Goal: Information Seeking & Learning: Learn about a topic

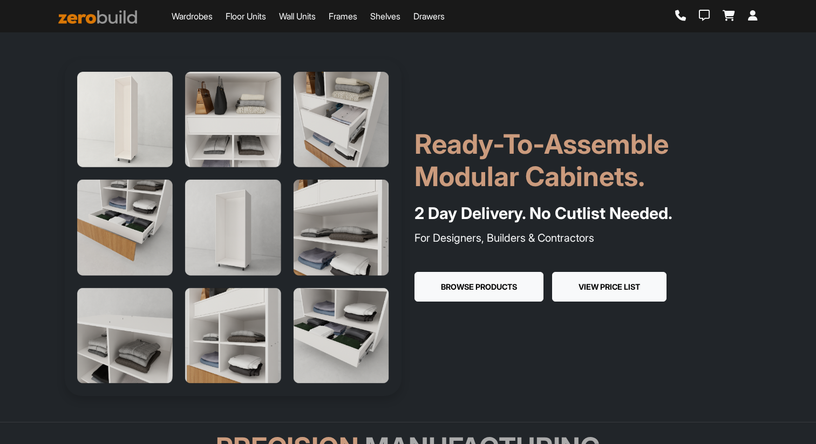
click at [625, 285] on button "View Price List" at bounding box center [609, 287] width 114 height 30
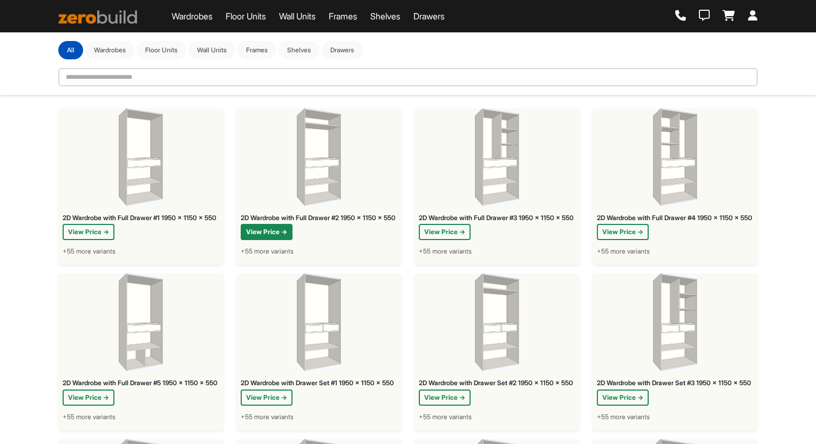
click at [270, 240] on button "View Price →" at bounding box center [267, 232] width 52 height 16
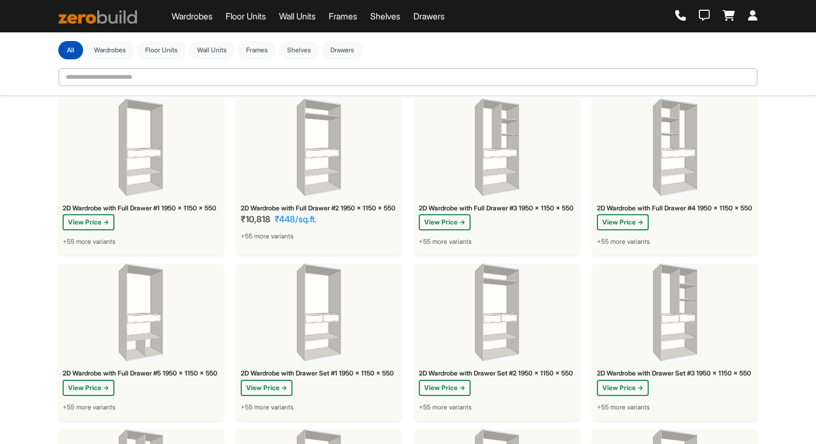
scroll to position [10, 0]
click at [276, 241] on span "+55 more variants" at bounding box center [267, 236] width 53 height 10
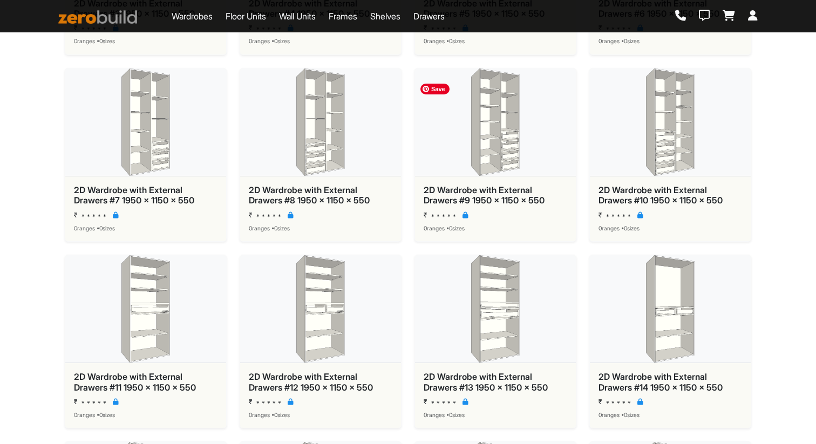
scroll to position [1632, 0]
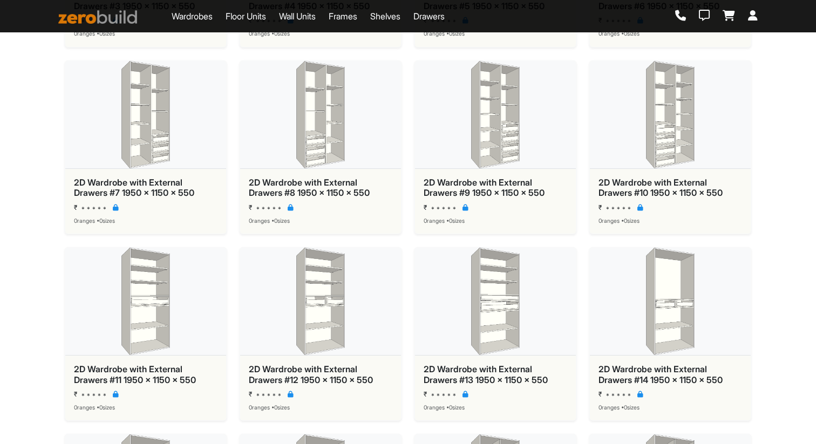
click at [327, 196] on div "2D Wardrobe with External Drawers #8 1950 x 1150 x 550" at bounding box center [321, 188] width 144 height 21
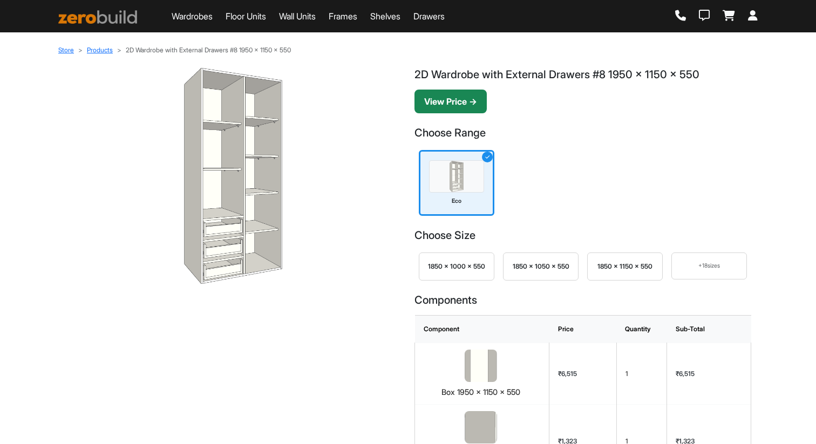
click at [456, 105] on button "View Price →" at bounding box center [450, 102] width 72 height 24
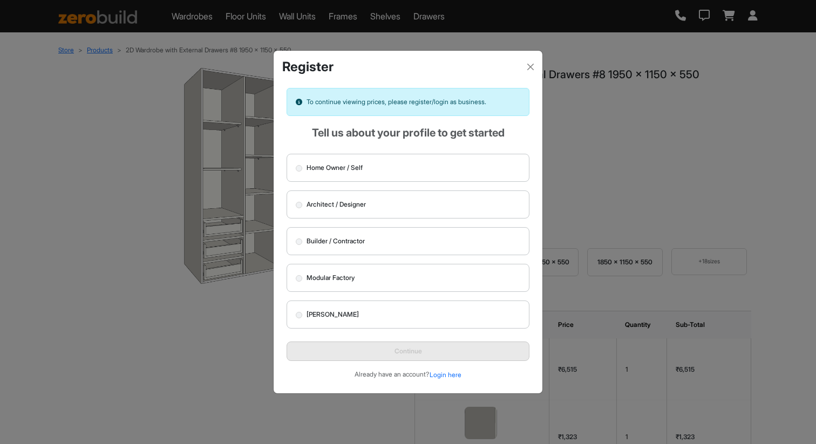
click at [404, 203] on label "Architect / Designer" at bounding box center [408, 204] width 243 height 28
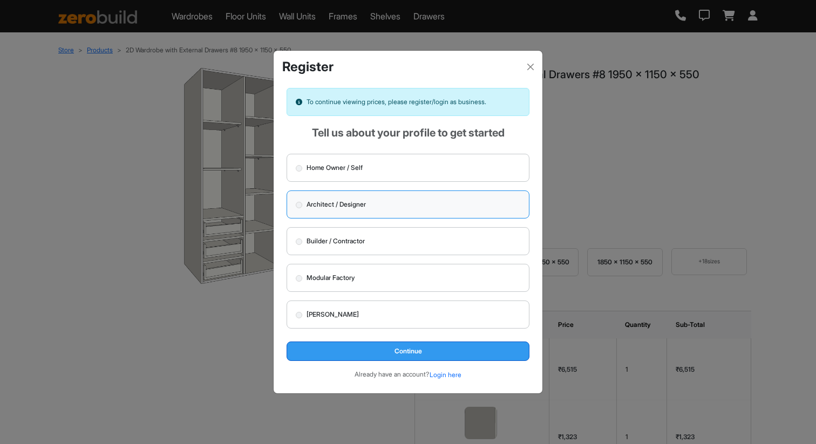
click at [404, 347] on button "Continue" at bounding box center [408, 351] width 243 height 19
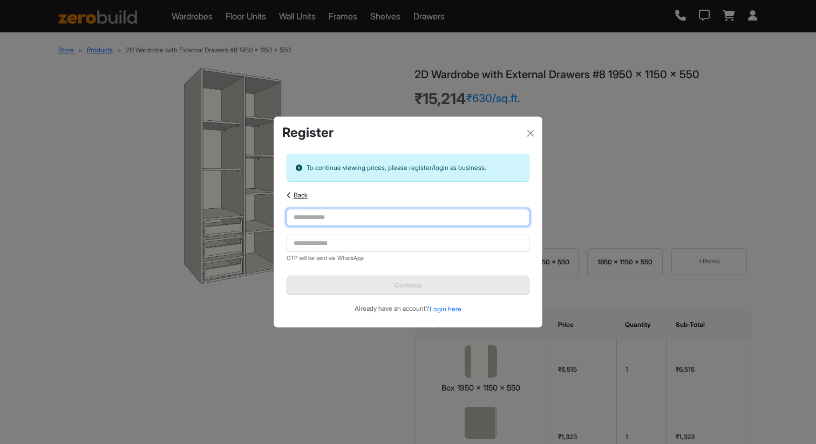
click at [389, 215] on input "text" at bounding box center [408, 217] width 243 height 17
type input "**********"
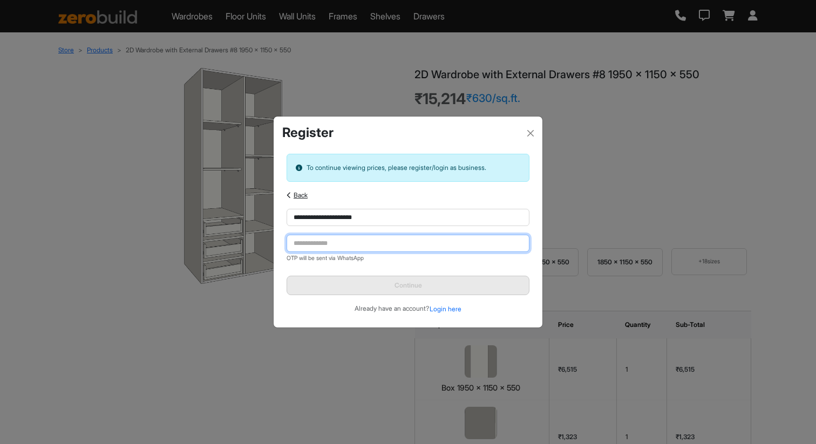
click at [377, 248] on input "tel" at bounding box center [408, 243] width 243 height 17
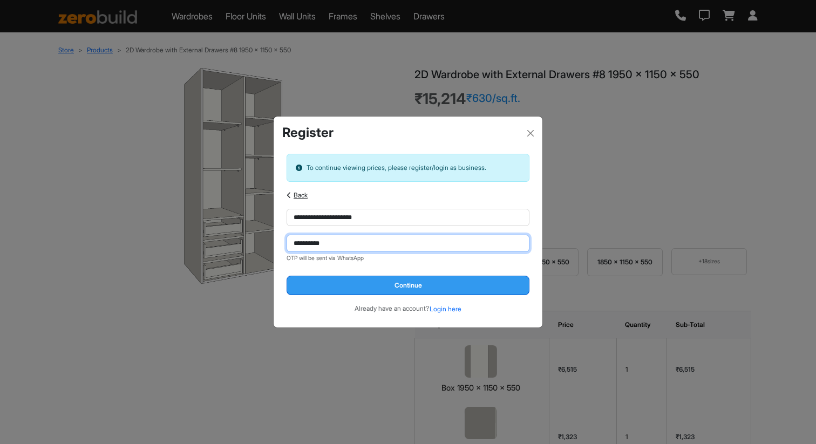
type input "**********"
click at [412, 289] on button "Continue" at bounding box center [408, 285] width 243 height 19
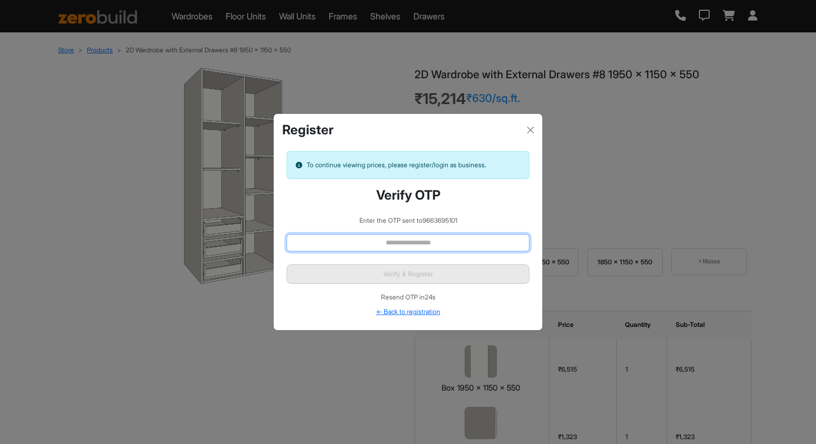
click at [410, 242] on input "text" at bounding box center [408, 242] width 243 height 17
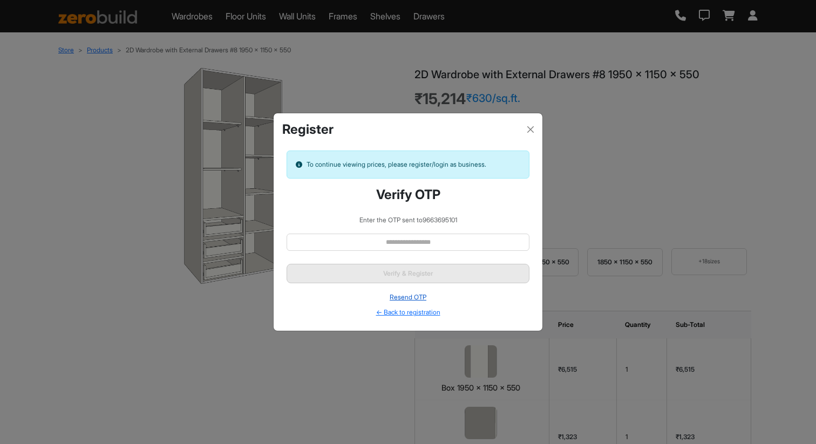
click at [408, 298] on button "Resend OTP" at bounding box center [408, 297] width 38 height 11
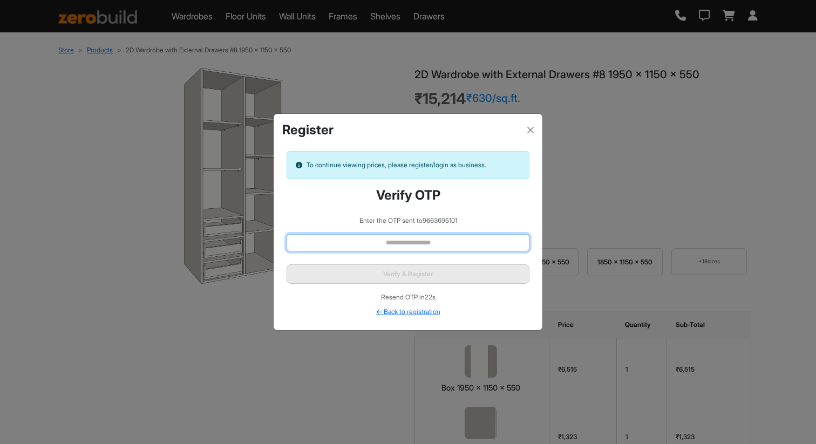
click at [374, 243] on input "text" at bounding box center [408, 242] width 243 height 17
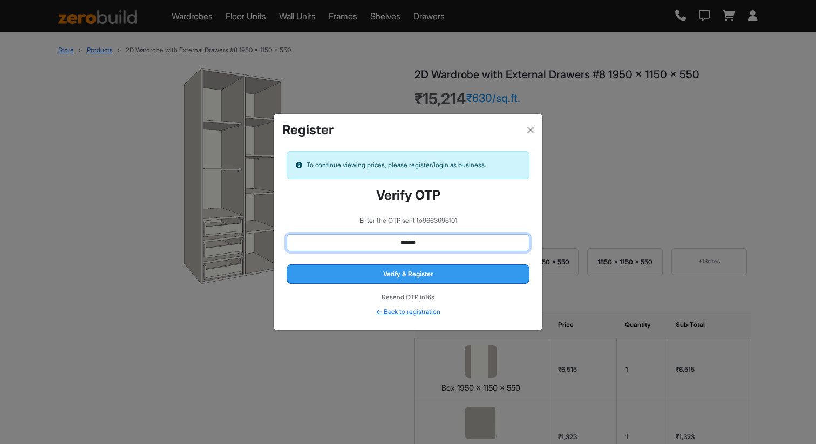
type input "******"
click at [403, 272] on button "Verify & Register" at bounding box center [408, 273] width 243 height 19
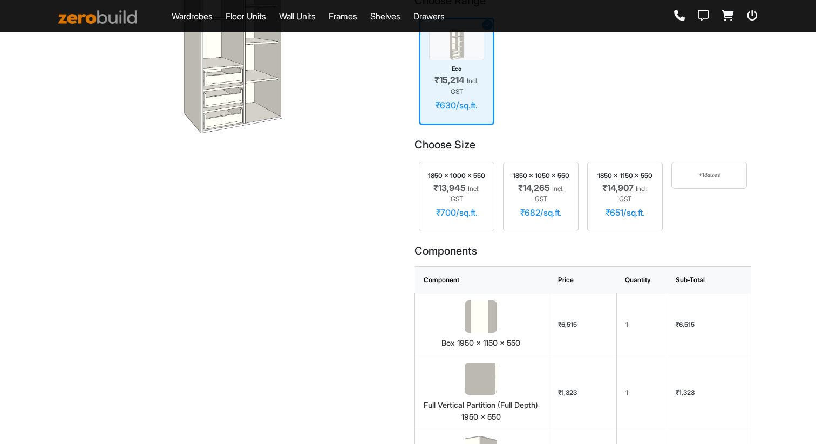
scroll to position [153, 0]
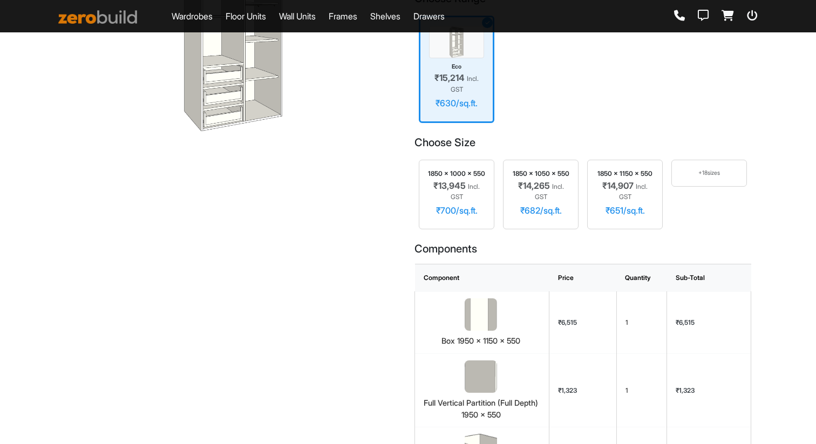
click at [700, 167] on div "+ 18 sizes" at bounding box center [709, 173] width 76 height 27
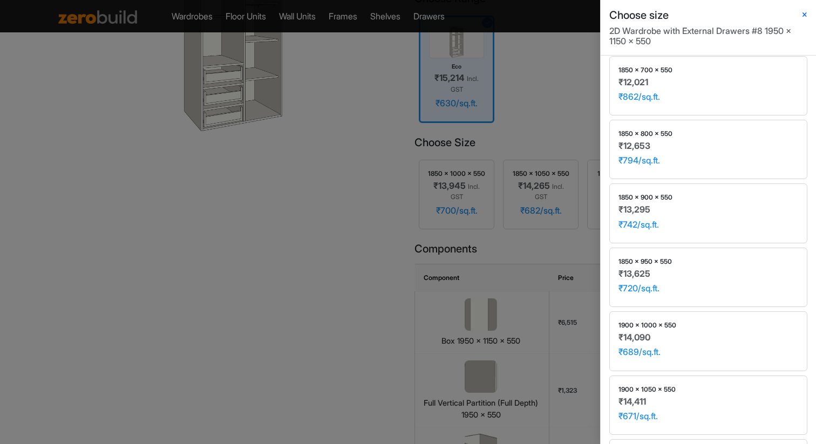
scroll to position [0, 0]
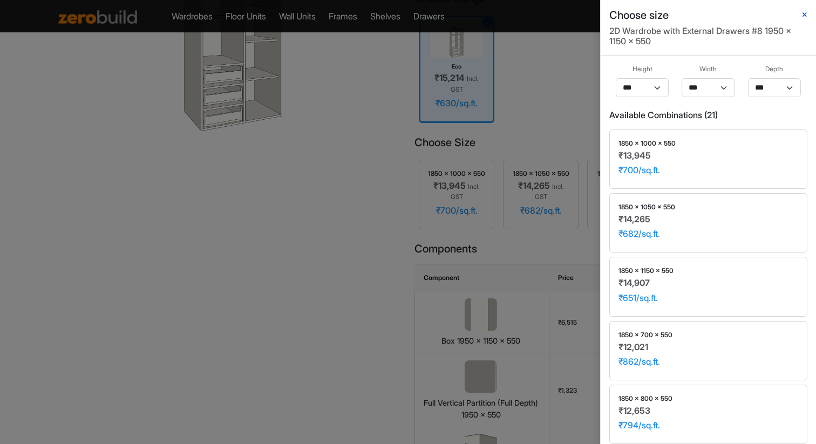
click at [803, 13] on icon "button" at bounding box center [804, 15] width 4 height 6
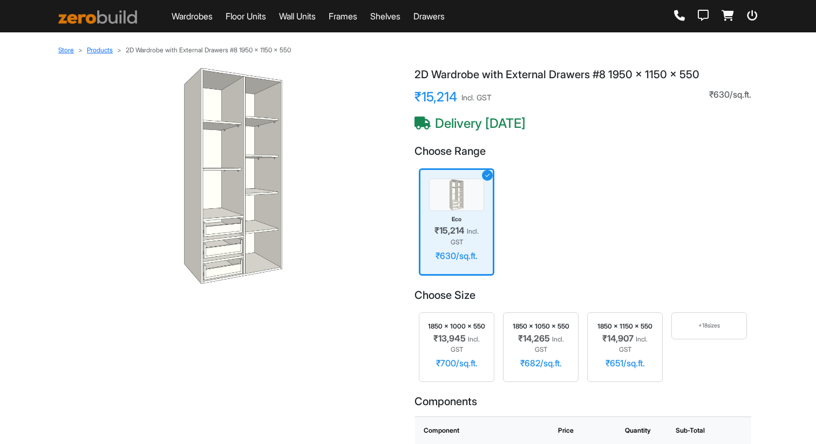
click at [259, 17] on link "Floor Units" at bounding box center [246, 16] width 40 height 13
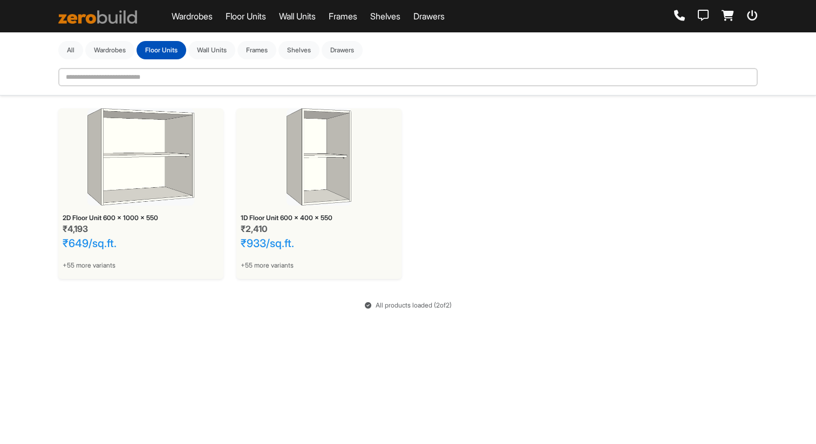
click at [290, 17] on link "Wall Units" at bounding box center [297, 16] width 37 height 13
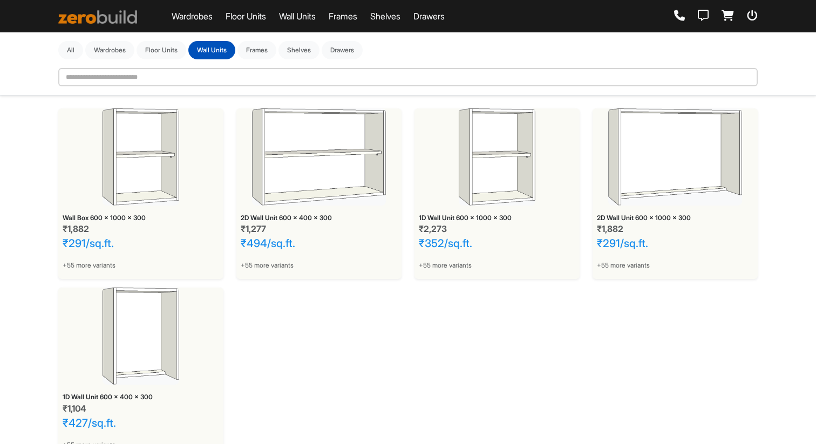
click at [357, 15] on link "Frames" at bounding box center [343, 16] width 29 height 13
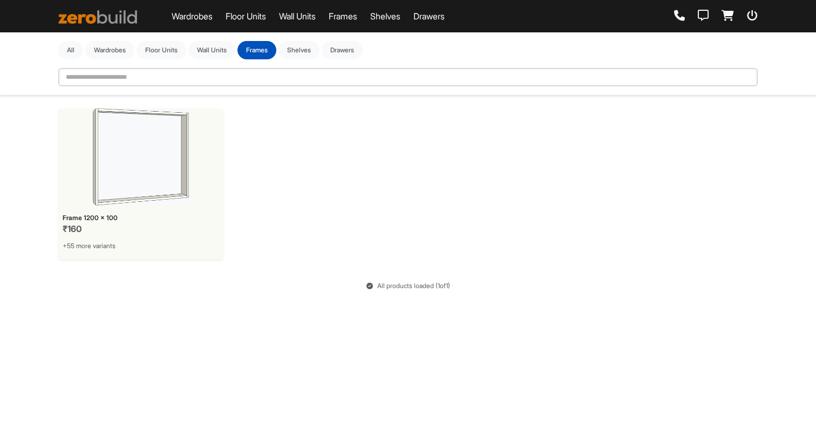
click at [417, 11] on div "Wardrobes Floor Units Wall Units Frames Shelves Drawers" at bounding box center [251, 16] width 386 height 22
click at [400, 18] on link "Shelves" at bounding box center [385, 16] width 30 height 13
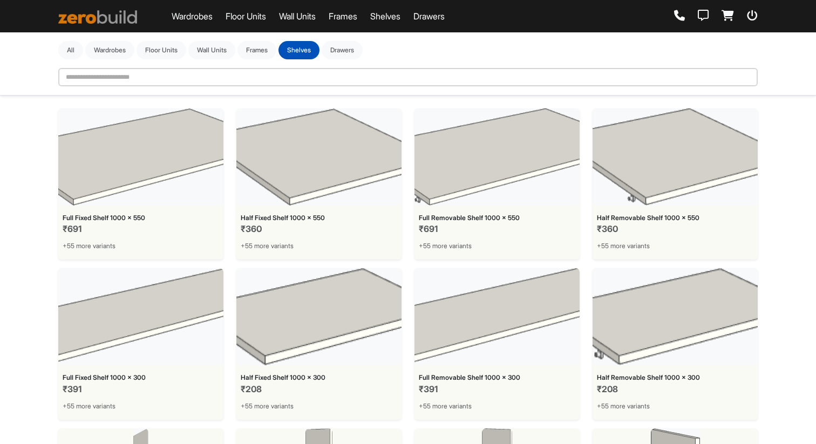
click at [445, 22] on link "Drawers" at bounding box center [428, 16] width 31 height 13
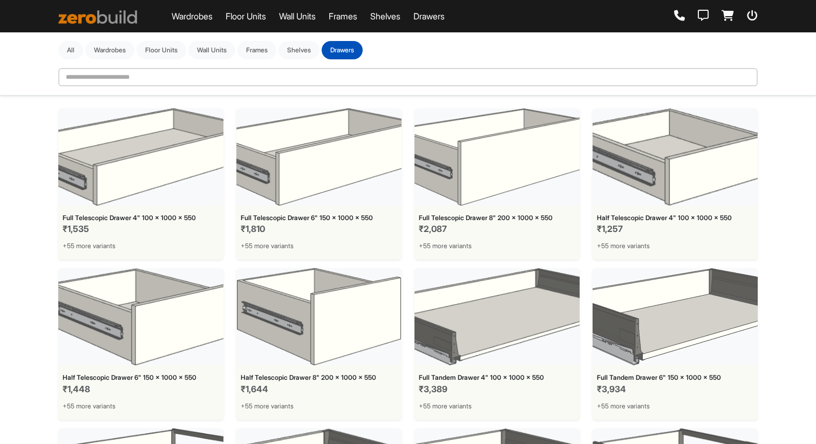
click at [445, 17] on link "Drawers" at bounding box center [428, 16] width 31 height 13
click at [445, 18] on link "Drawers" at bounding box center [428, 16] width 31 height 13
click at [397, 16] on link "Shelves" at bounding box center [385, 16] width 30 height 13
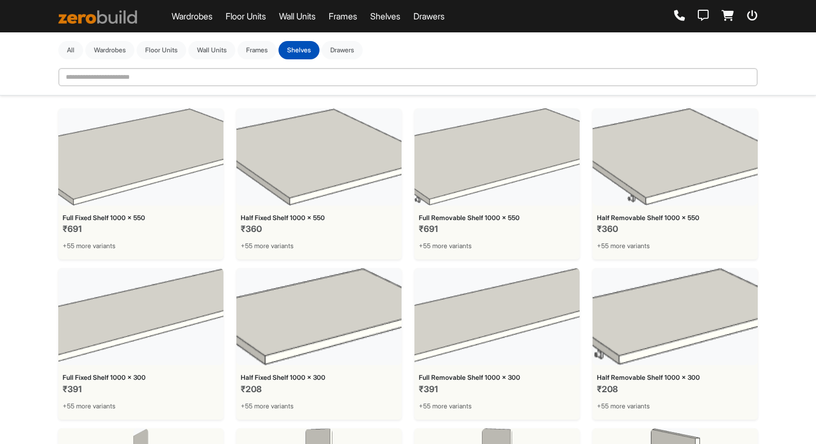
click at [357, 18] on link "Frames" at bounding box center [343, 16] width 29 height 13
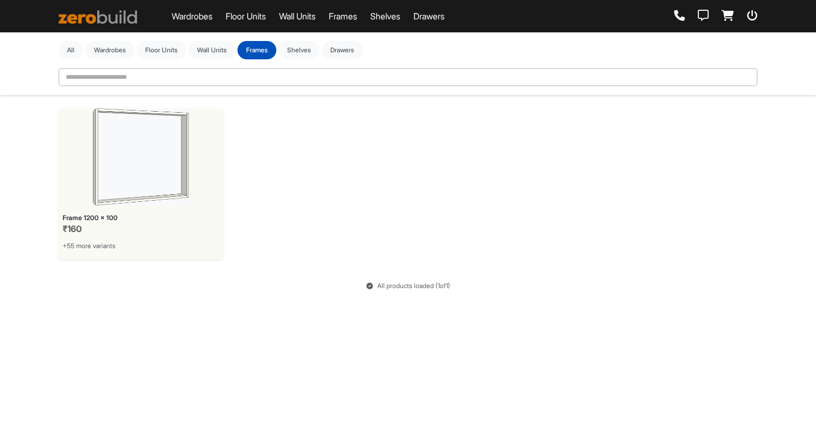
click at [246, 18] on link "Floor Units" at bounding box center [246, 16] width 40 height 13
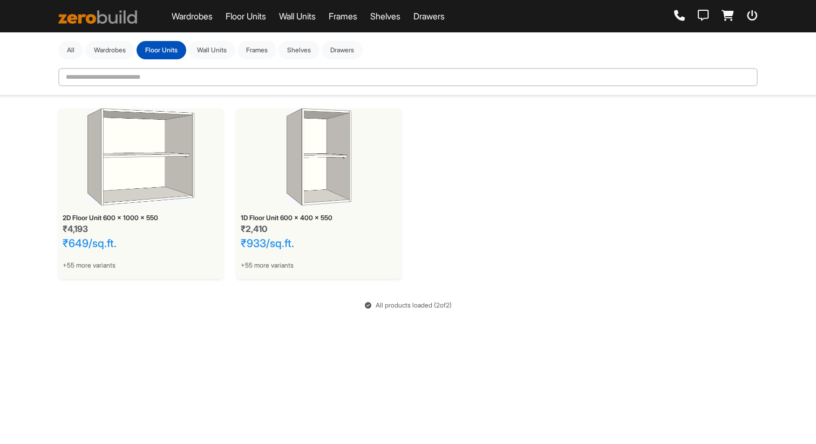
click at [203, 17] on link "Wardrobes" at bounding box center [192, 16] width 41 height 13
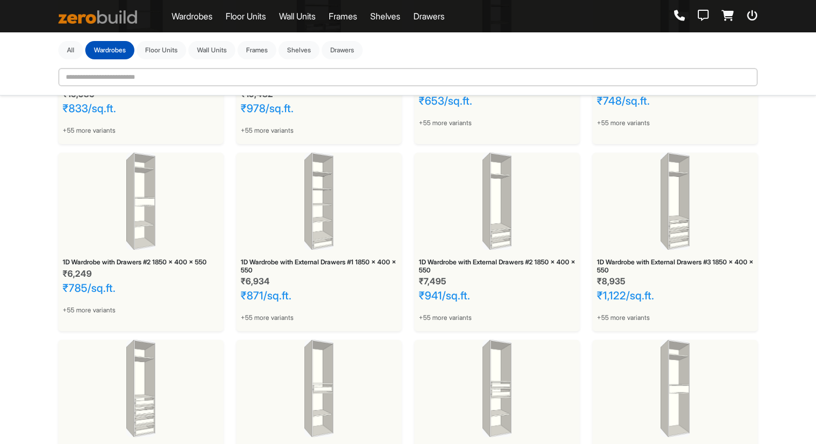
scroll to position [1283, 0]
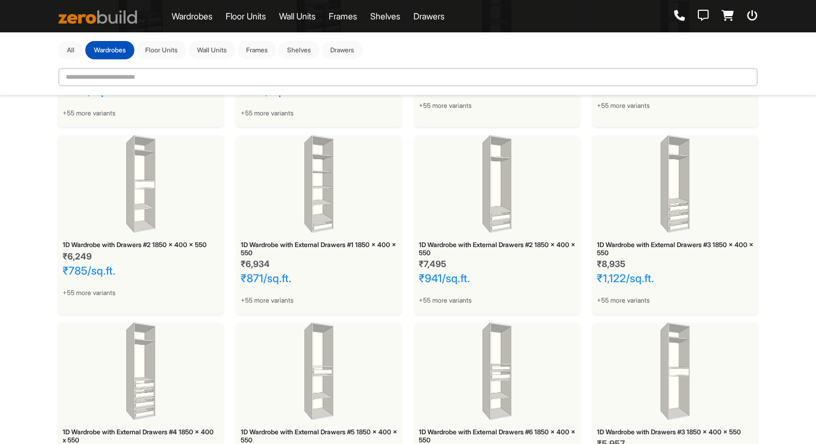
click at [108, 17] on img at bounding box center [97, 16] width 79 height 13
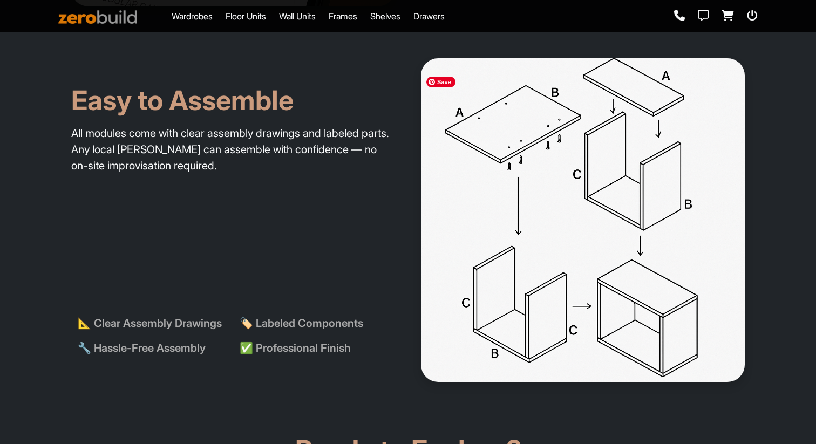
scroll to position [2163, 0]
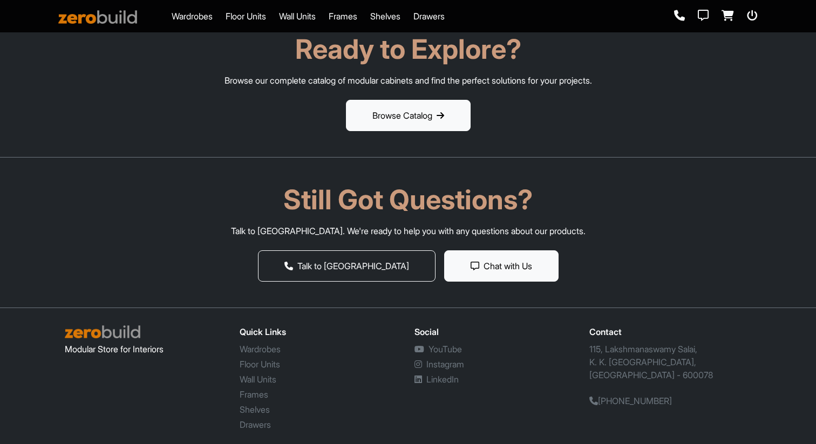
click at [124, 356] on div "Modular Store for Interiors" at bounding box center [145, 382] width 175 height 114
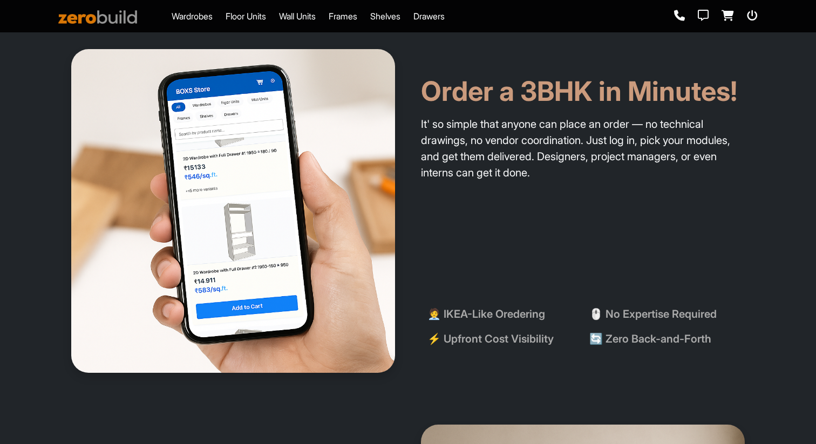
scroll to position [0, 0]
